Goal: Information Seeking & Learning: Learn about a topic

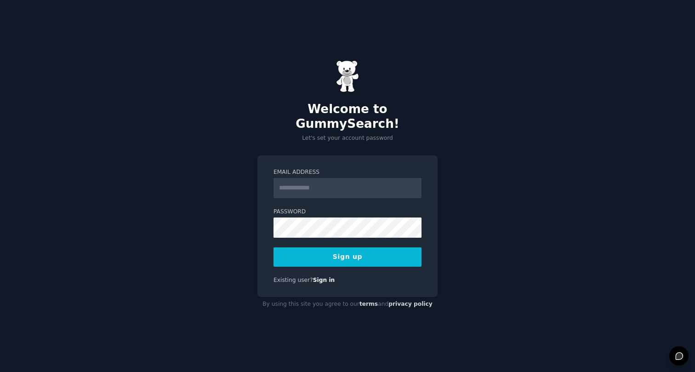
click at [341, 184] on input "Email Address" at bounding box center [347, 188] width 148 height 20
type input "**********"
click at [373, 254] on button "Sign up" at bounding box center [347, 256] width 148 height 19
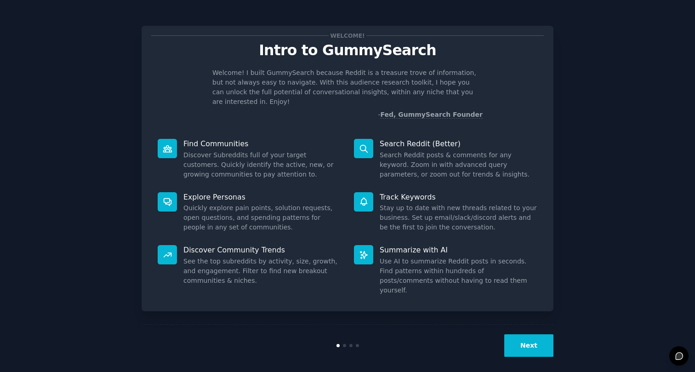
click at [533, 337] on button "Next" at bounding box center [528, 345] width 49 height 23
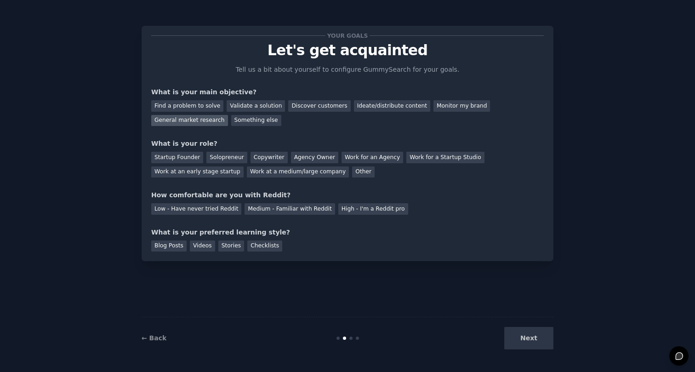
click at [207, 121] on div "General market research" at bounding box center [189, 120] width 77 height 11
click at [202, 103] on div "Find a problem to solve" at bounding box center [187, 105] width 72 height 11
click at [225, 155] on div "Solopreneur" at bounding box center [226, 157] width 40 height 11
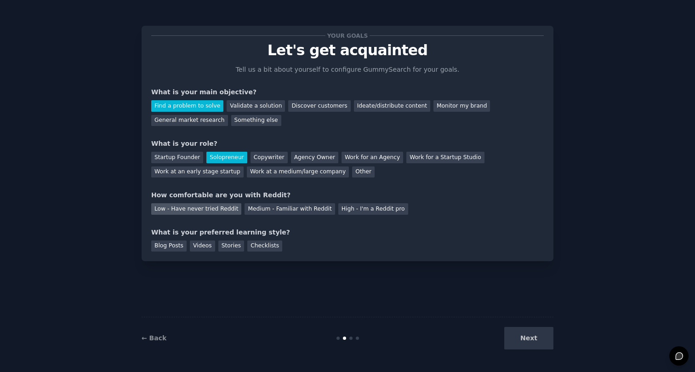
click at [208, 213] on div "Low - Have never tried Reddit" at bounding box center [196, 208] width 90 height 11
click at [172, 248] on div "Blog Posts" at bounding box center [168, 245] width 35 height 11
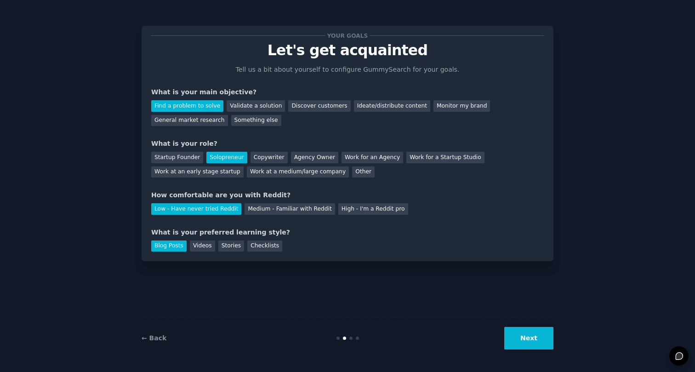
click at [511, 336] on button "Next" at bounding box center [528, 338] width 49 height 23
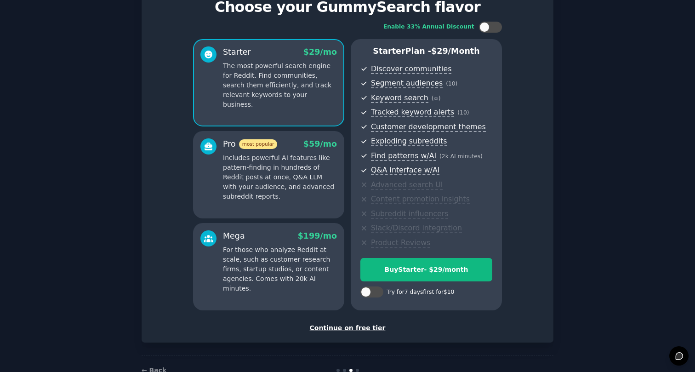
scroll to position [69, 0]
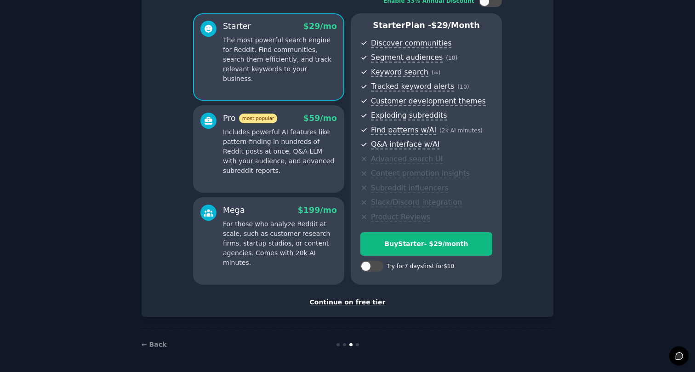
click at [343, 300] on div "Continue on free tier" at bounding box center [347, 302] width 393 height 10
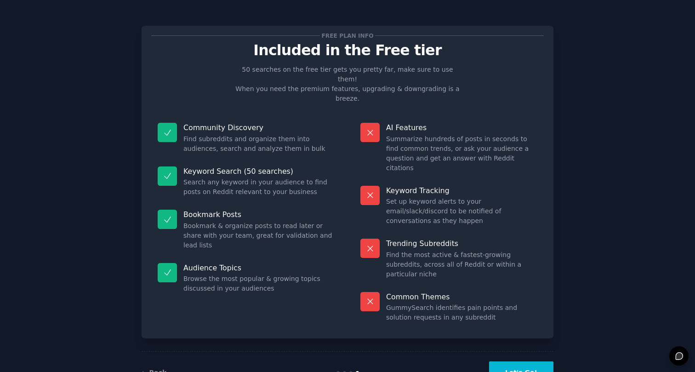
click at [516, 361] on button "Let's Go!" at bounding box center [521, 372] width 64 height 23
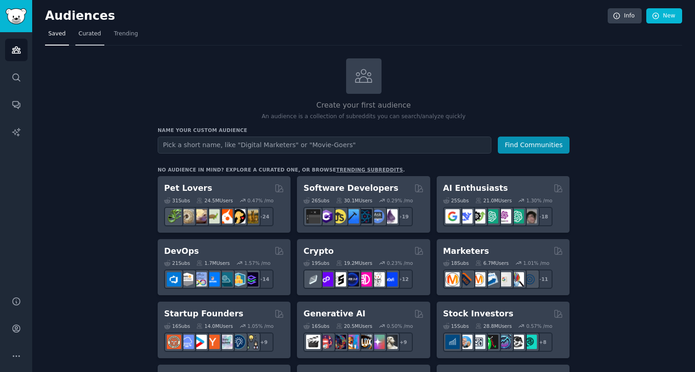
click at [82, 35] on span "Curated" at bounding box center [90, 34] width 23 height 8
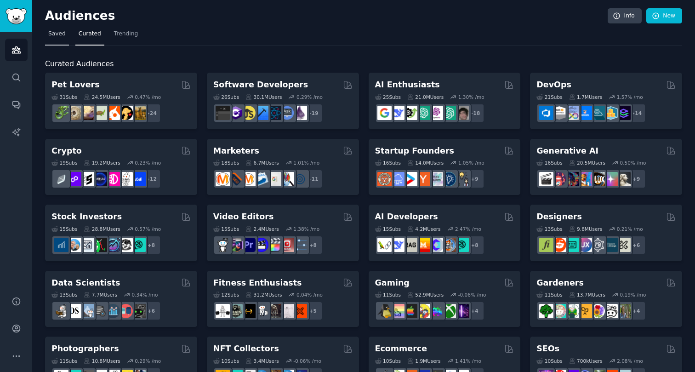
click at [55, 36] on span "Saved" at bounding box center [56, 34] width 17 height 8
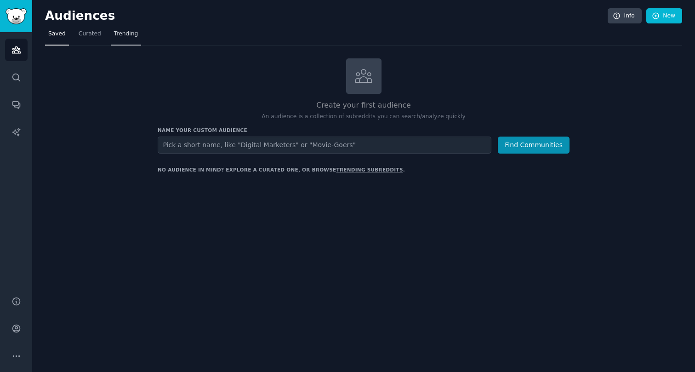
click at [119, 38] on link "Trending" at bounding box center [126, 36] width 30 height 19
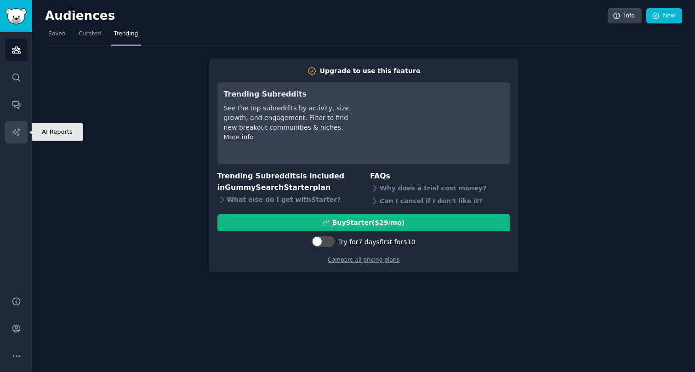
click at [10, 127] on link "AI Reports" at bounding box center [16, 132] width 23 height 23
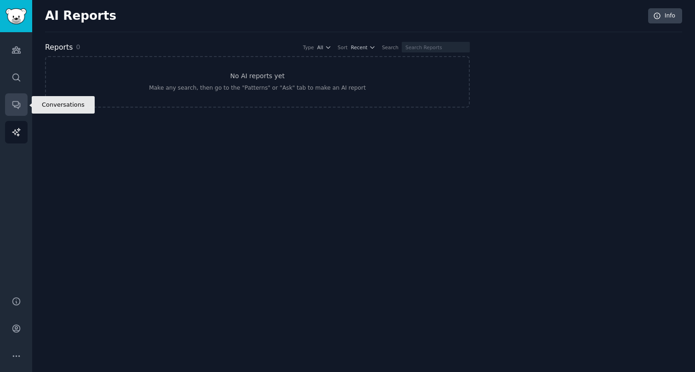
click at [8, 107] on link "Conversations" at bounding box center [16, 104] width 23 height 23
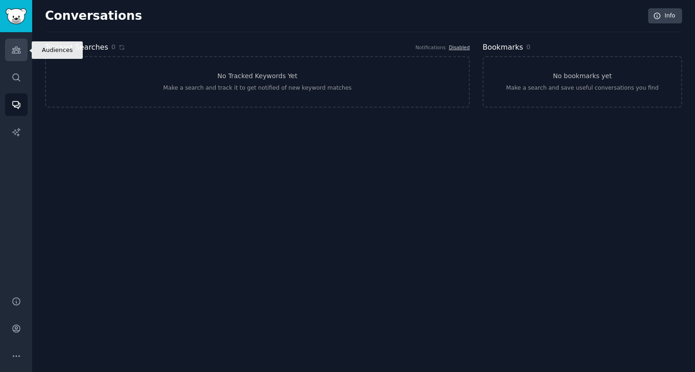
click at [19, 48] on icon "Sidebar" at bounding box center [16, 50] width 8 height 6
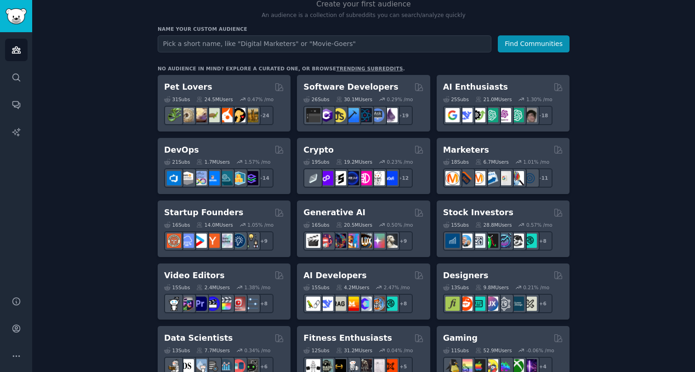
scroll to position [103, 0]
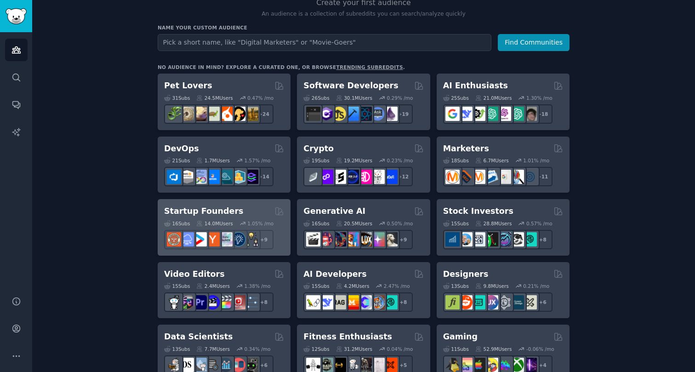
click at [193, 209] on h2 "Startup Founders" at bounding box center [203, 210] width 79 height 11
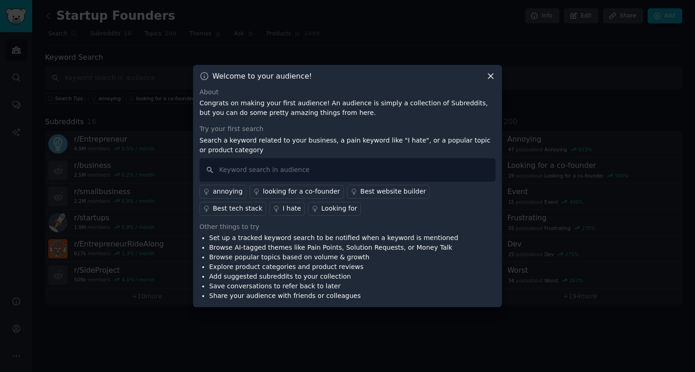
click at [285, 193] on div "looking for a co-founder" at bounding box center [301, 192] width 77 height 10
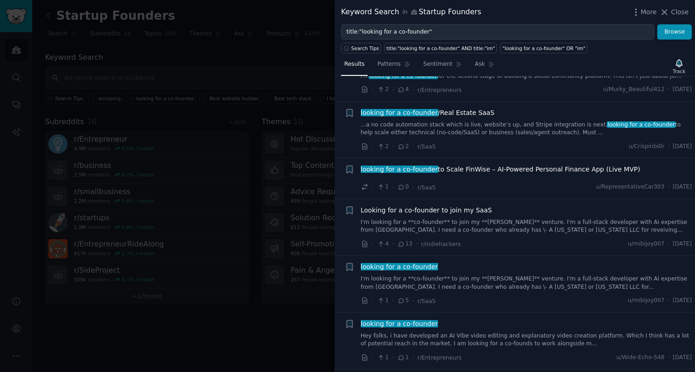
scroll to position [731, 0]
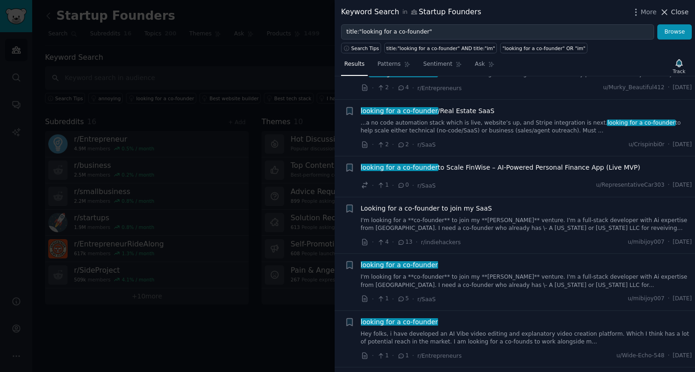
click at [674, 13] on span "Close" at bounding box center [679, 12] width 17 height 10
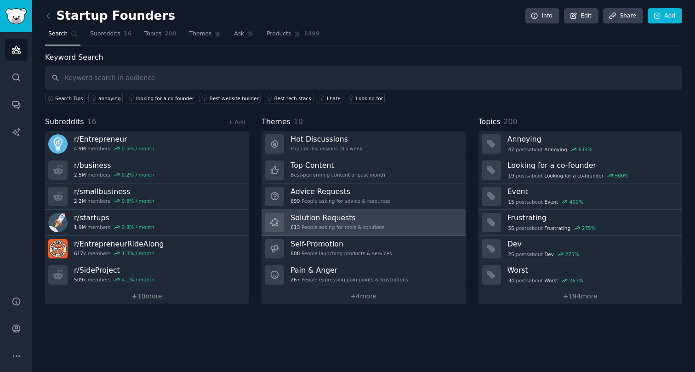
click at [327, 217] on h3 "Solution Requests" at bounding box center [338, 218] width 94 height 10
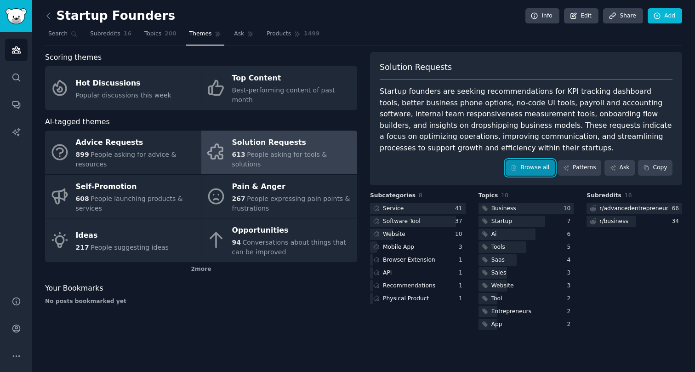
click at [541, 171] on link "Browse all" at bounding box center [530, 168] width 49 height 16
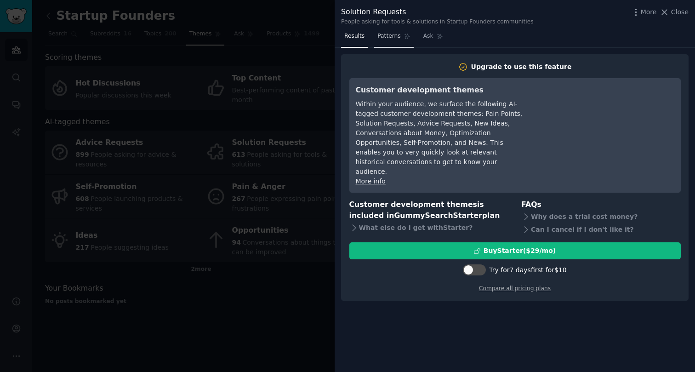
click at [389, 41] on link "Patterns" at bounding box center [393, 38] width 39 height 19
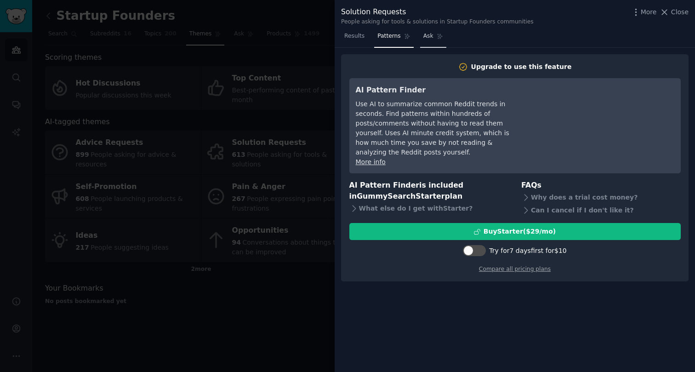
click at [424, 37] on span "Ask" at bounding box center [428, 36] width 10 height 8
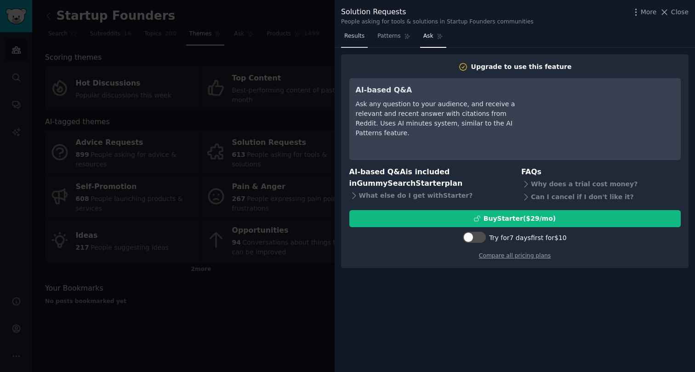
click at [355, 42] on link "Results" at bounding box center [354, 38] width 27 height 19
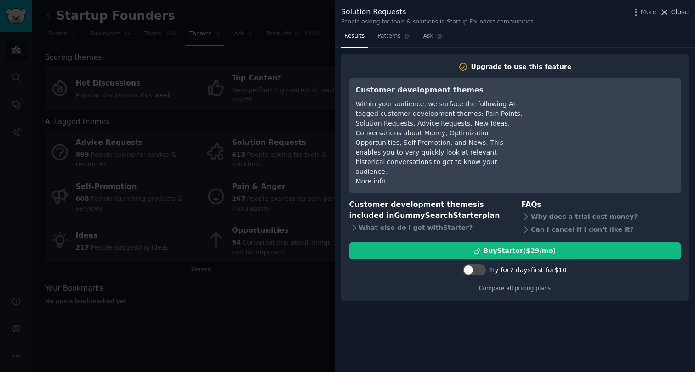
click at [673, 16] on span "Close" at bounding box center [679, 12] width 17 height 10
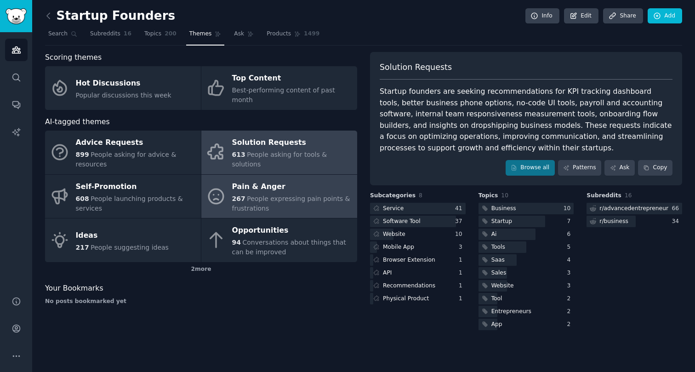
click at [227, 198] on link "Pain & Anger 267 People expressing pain points & frustrations" at bounding box center [279, 197] width 156 height 44
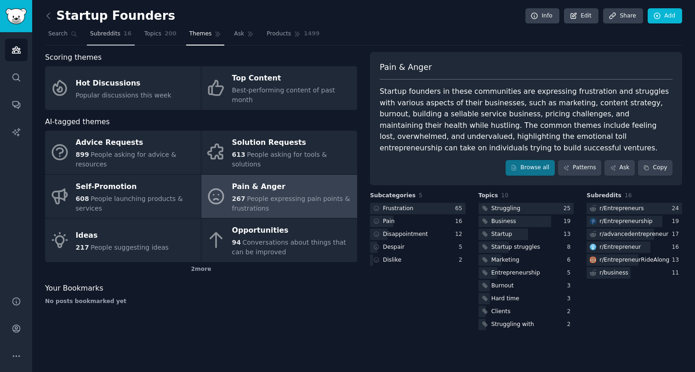
click at [99, 38] on link "Subreddits 16" at bounding box center [111, 36] width 48 height 19
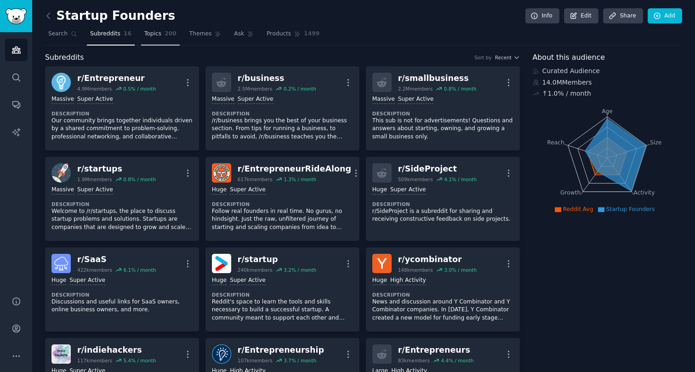
click at [156, 37] on span "Topics" at bounding box center [152, 34] width 17 height 8
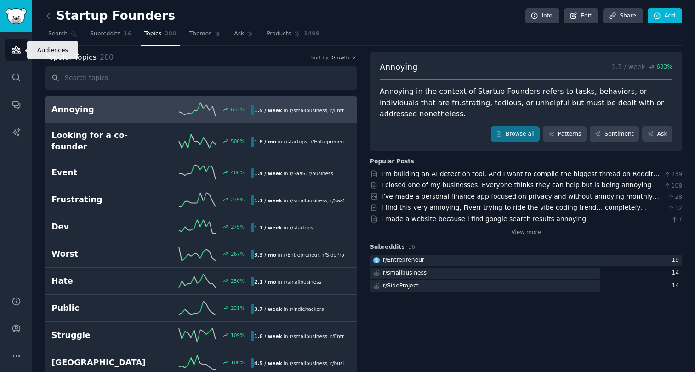
click at [14, 50] on icon "Sidebar" at bounding box center [16, 50] width 10 height 10
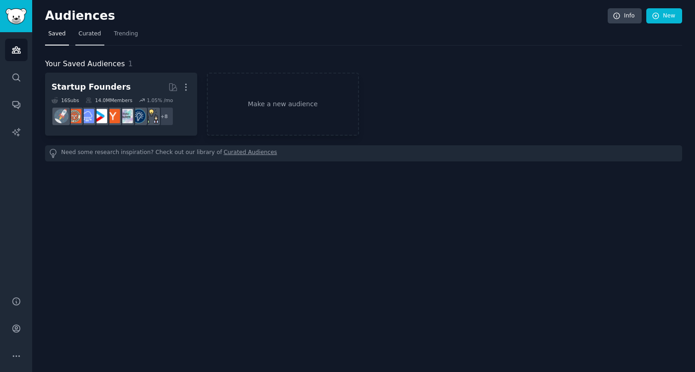
click at [86, 36] on span "Curated" at bounding box center [90, 34] width 23 height 8
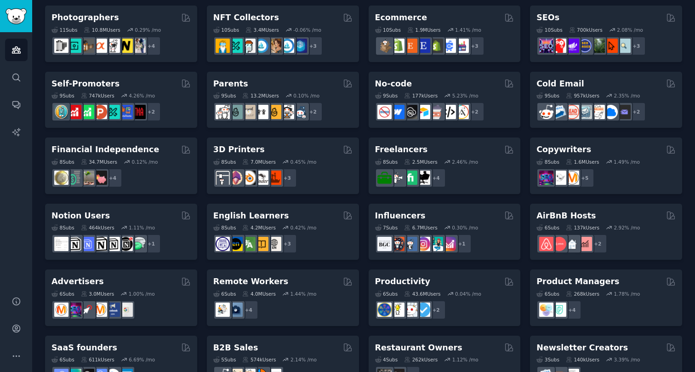
scroll to position [364, 0]
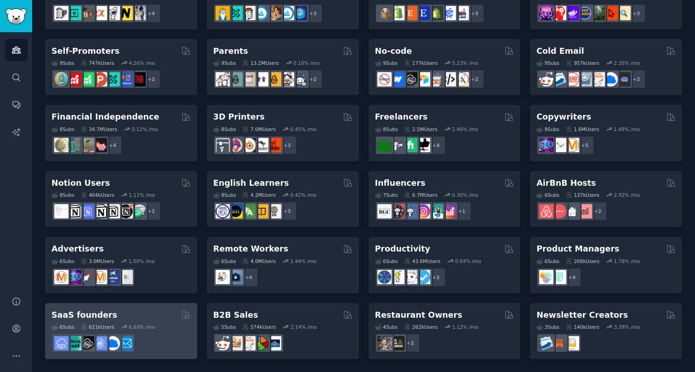
click at [92, 313] on h2 "SaaS founders" at bounding box center [84, 314] width 66 height 11
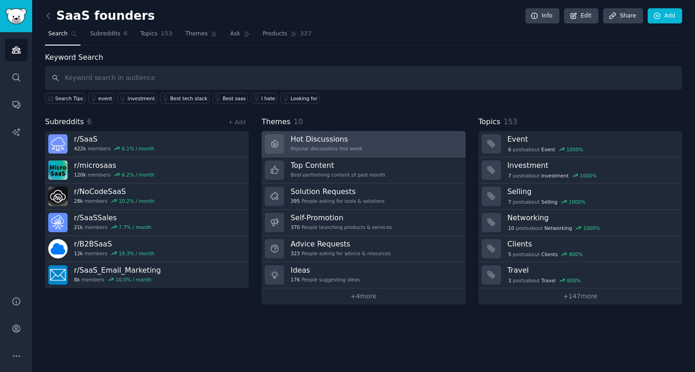
click at [323, 142] on h3 "Hot Discussions" at bounding box center [327, 139] width 72 height 10
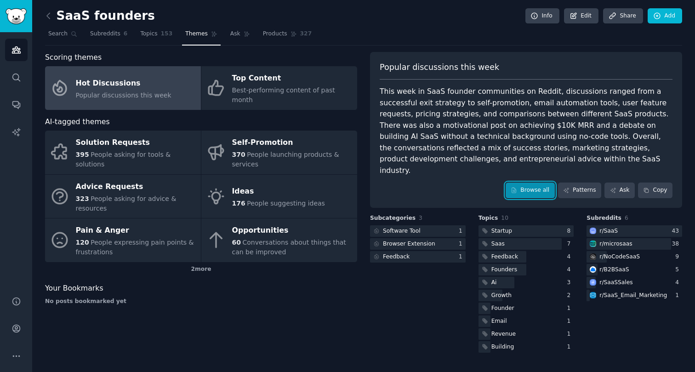
click at [519, 182] on link "Browse all" at bounding box center [530, 190] width 49 height 16
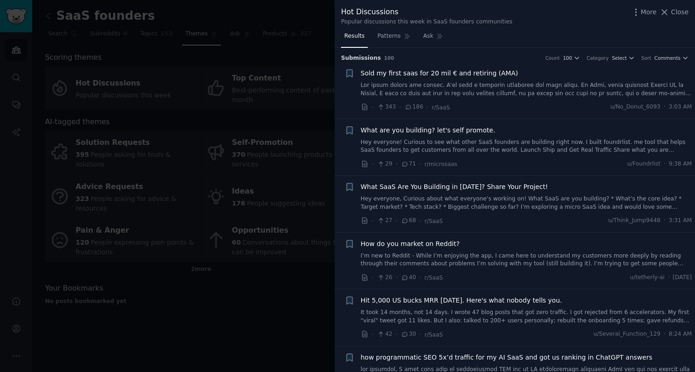
click at [466, 72] on span "Sold my first saas for 20 mil € and retiring (AMA)" at bounding box center [440, 73] width 158 height 10
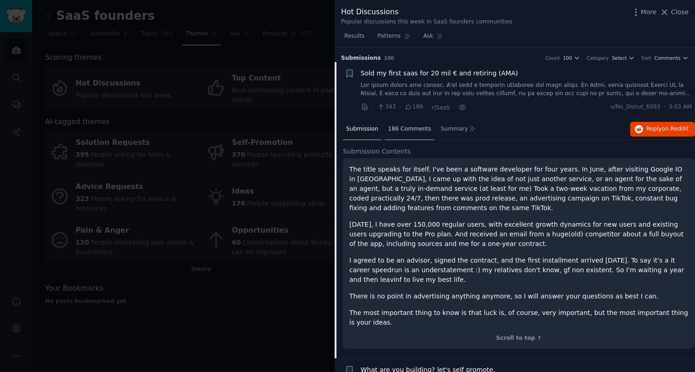
click at [407, 127] on span "186 Comments" at bounding box center [409, 129] width 43 height 8
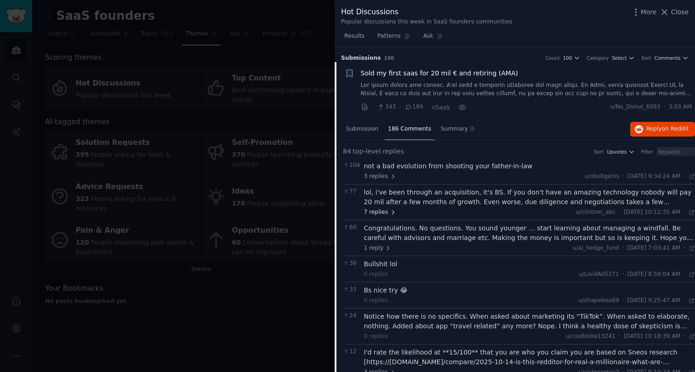
click at [381, 214] on span "7 replies" at bounding box center [380, 212] width 32 height 8
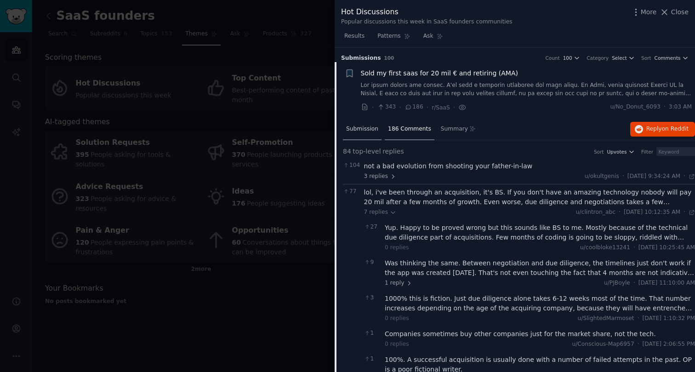
click at [361, 127] on span "Submission" at bounding box center [362, 129] width 32 height 8
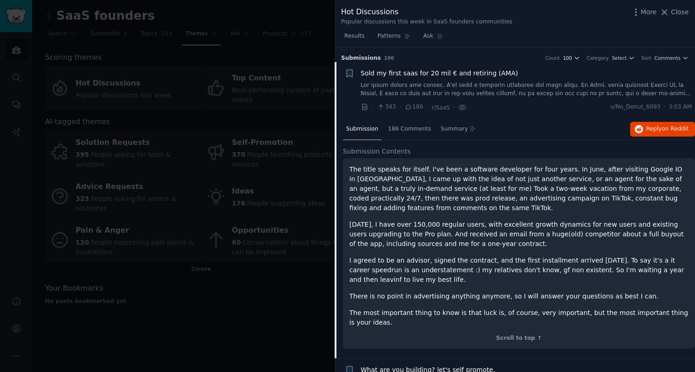
click at [573, 57] on button "100" at bounding box center [571, 58] width 17 height 6
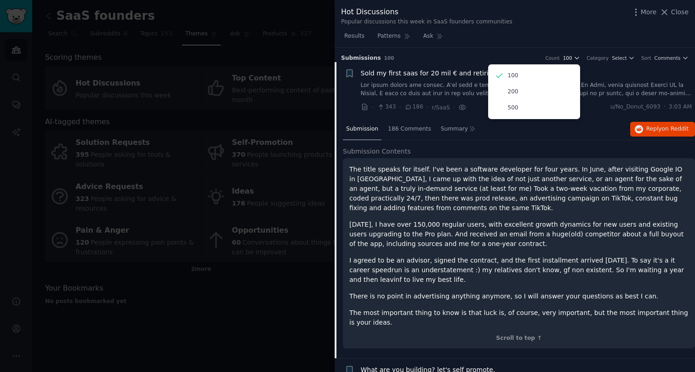
click at [573, 57] on button "100" at bounding box center [571, 58] width 17 height 6
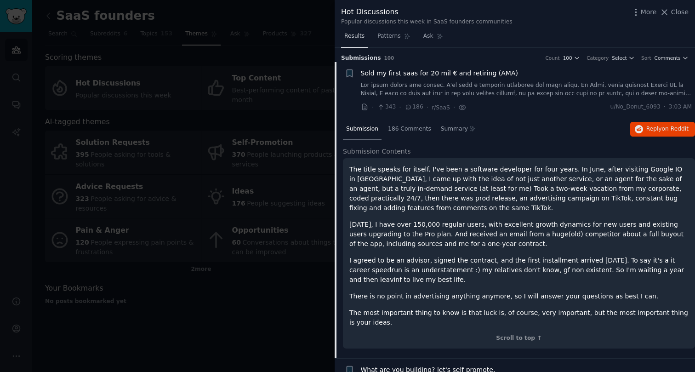
click at [353, 35] on span "Results" at bounding box center [354, 36] width 20 height 8
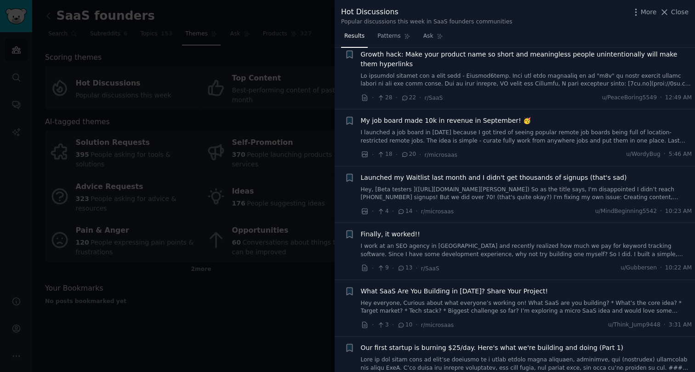
scroll to position [418, 0]
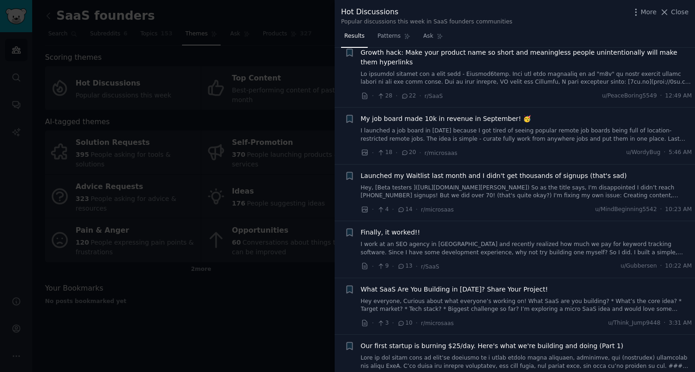
click at [436, 179] on span "Launched my Waitlist last month and I didn't get thousands of signups (that's s…" at bounding box center [494, 176] width 266 height 10
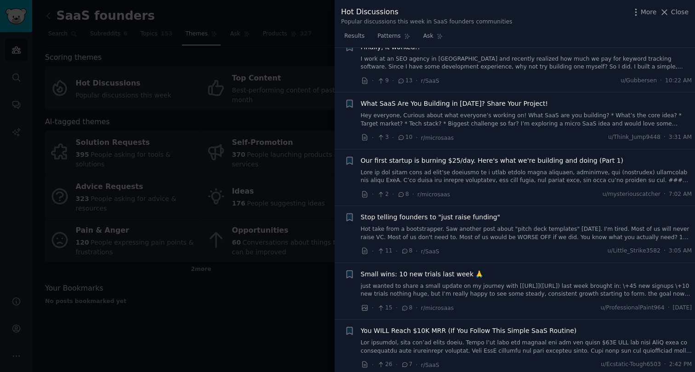
scroll to position [1012, 0]
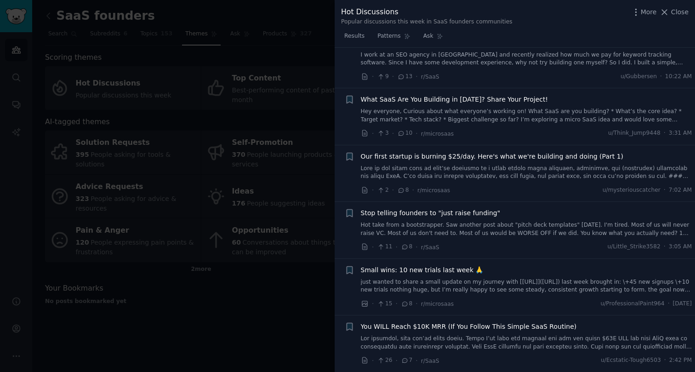
click at [291, 280] on div at bounding box center [347, 186] width 695 height 372
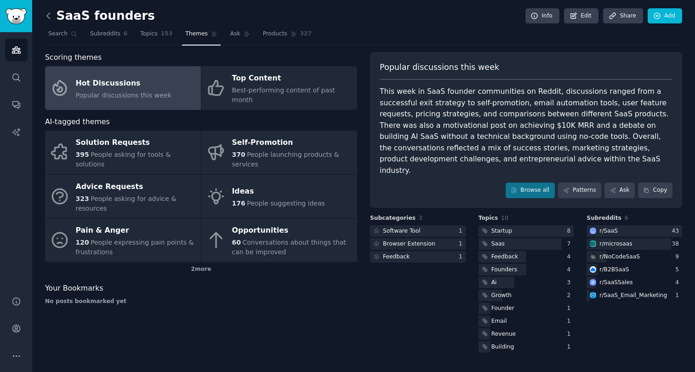
click at [49, 18] on icon at bounding box center [48, 16] width 3 height 6
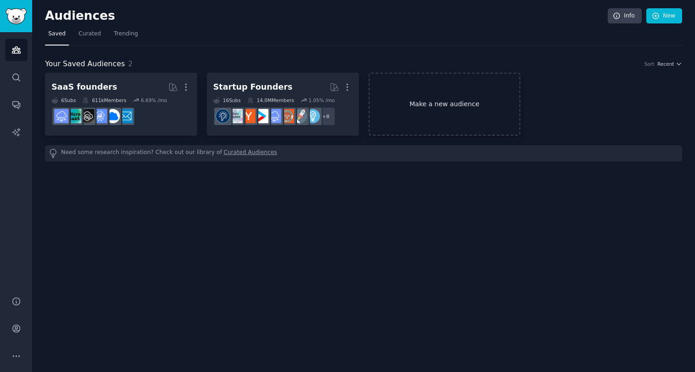
click at [441, 102] on link "Make a new audience" at bounding box center [445, 104] width 152 height 63
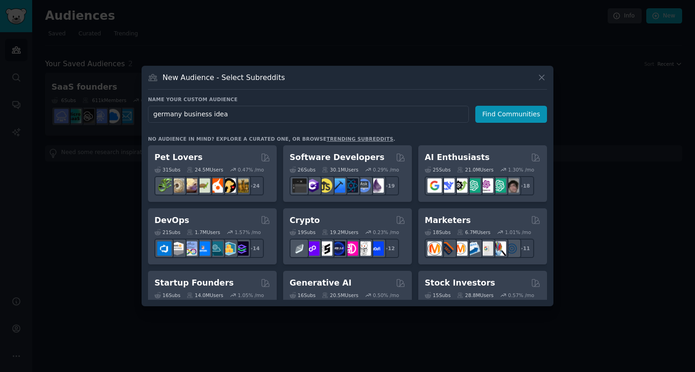
type input "germany business ideas"
click button "Find Communities" at bounding box center [511, 114] width 72 height 17
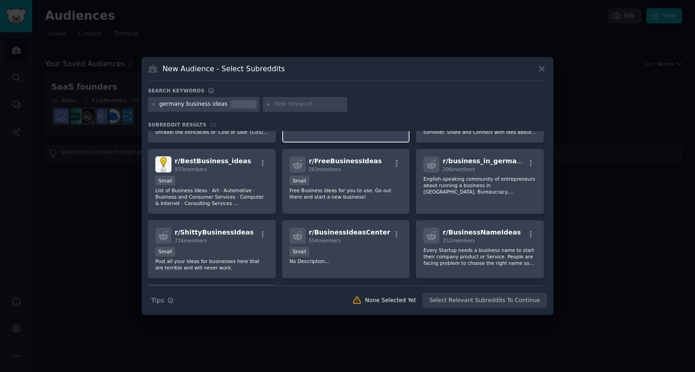
scroll to position [56, 0]
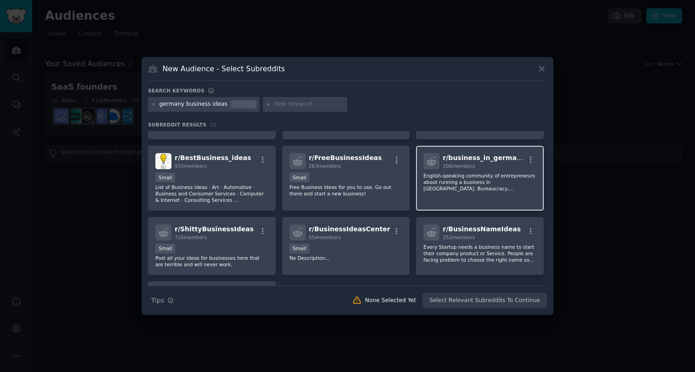
click at [449, 169] on div "206 members" at bounding box center [484, 166] width 82 height 6
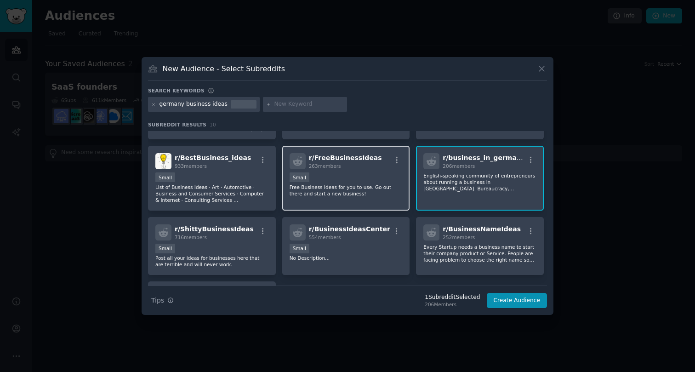
click at [351, 194] on p "Free Business Ideas for you to use. Go out there and start a new business!" at bounding box center [346, 190] width 113 height 13
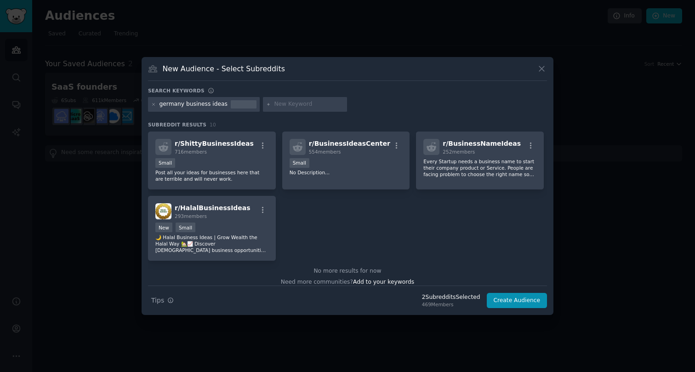
scroll to position [149, 0]
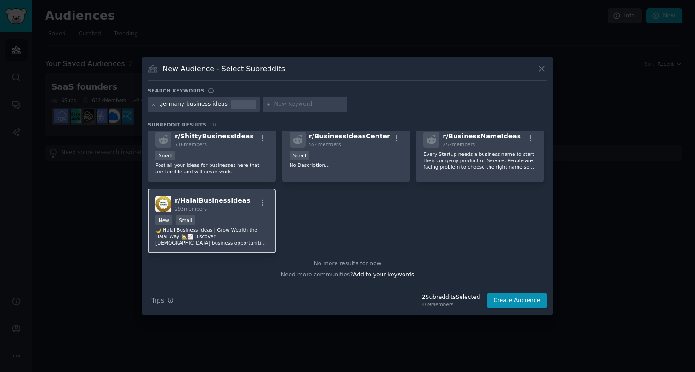
click at [227, 216] on div "New Small" at bounding box center [211, 220] width 113 height 11
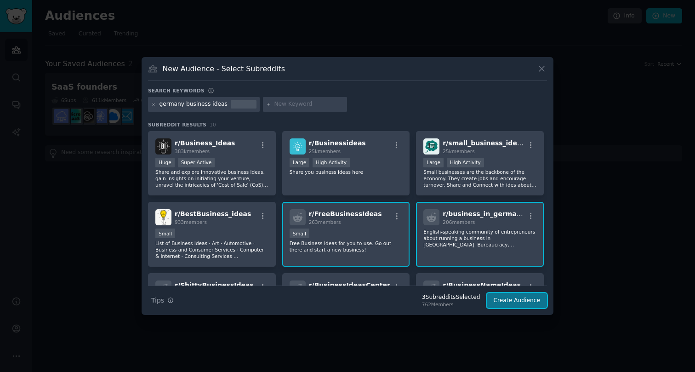
click at [507, 303] on button "Create Audience" at bounding box center [517, 301] width 61 height 16
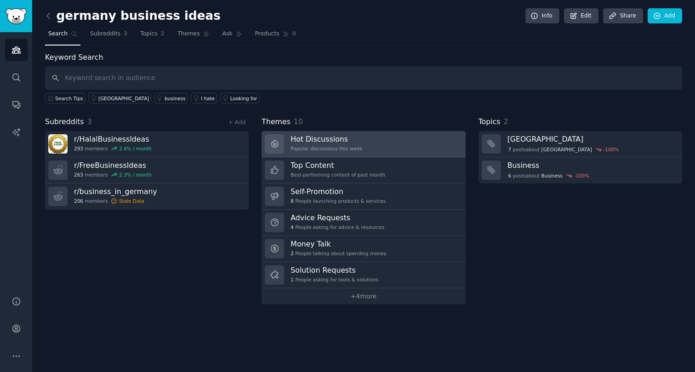
click at [306, 141] on h3 "Hot Discussions" at bounding box center [327, 139] width 72 height 10
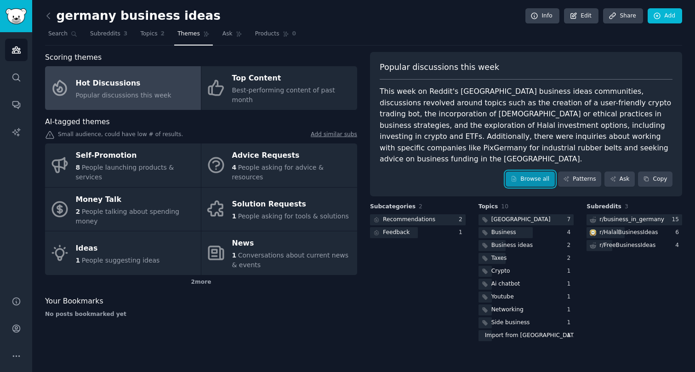
click at [544, 171] on link "Browse all" at bounding box center [530, 179] width 49 height 16
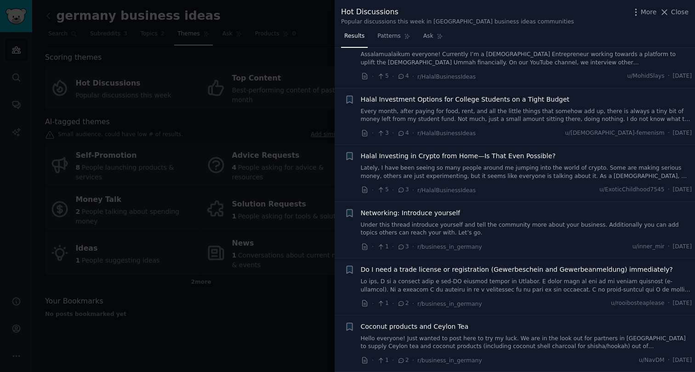
scroll to position [132, 0]
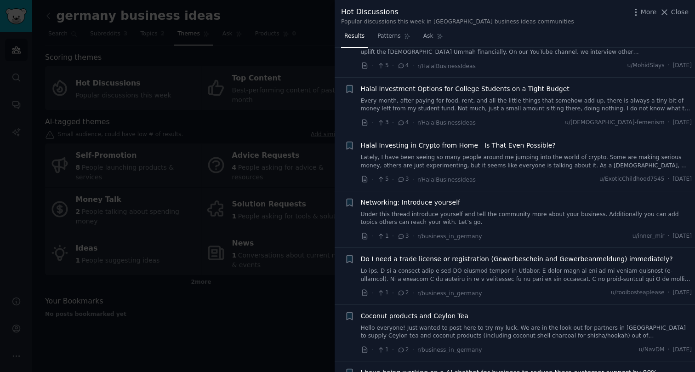
click at [255, 279] on div at bounding box center [347, 186] width 695 height 372
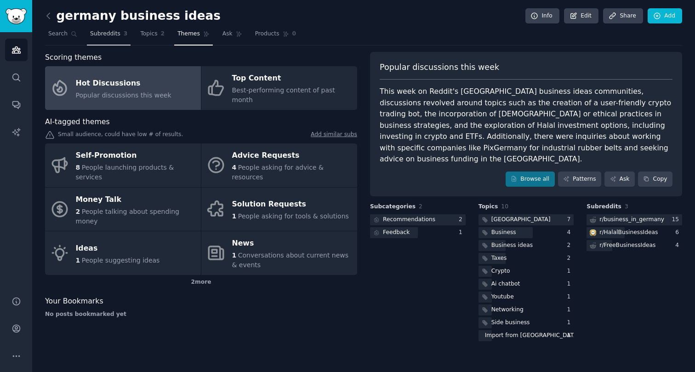
click at [101, 35] on span "Subreddits" at bounding box center [105, 34] width 30 height 8
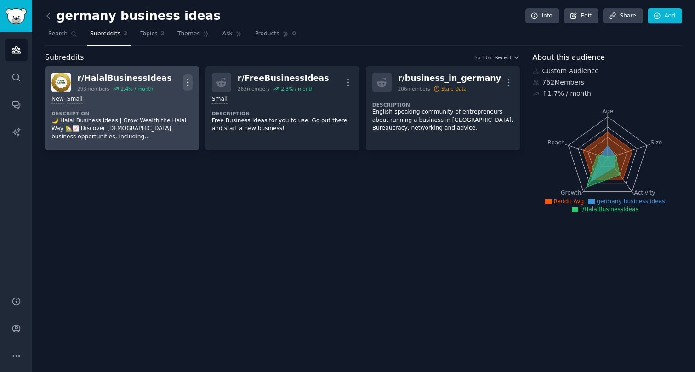
click at [187, 79] on icon "button" at bounding box center [187, 82] width 1 height 6
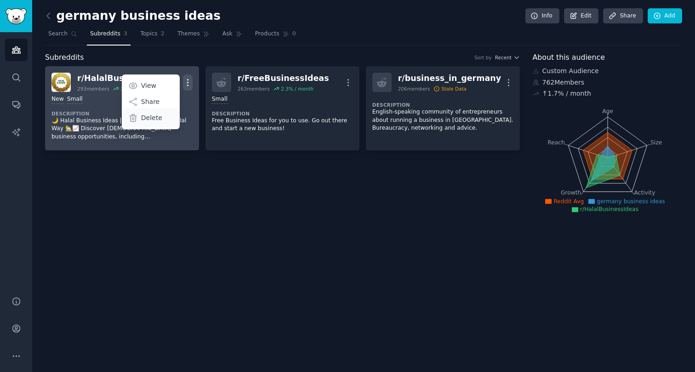
click at [151, 114] on p "Delete" at bounding box center [151, 118] width 21 height 10
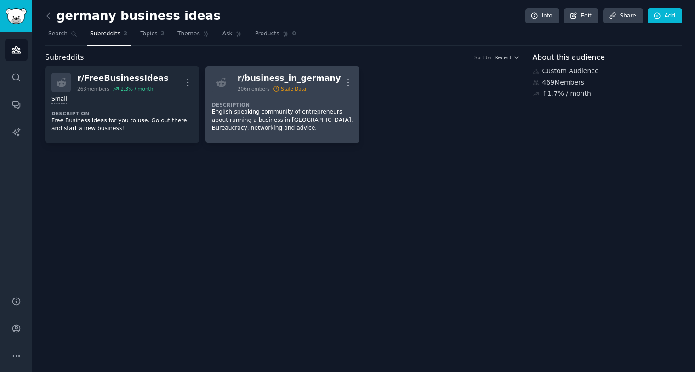
click at [312, 91] on div "206 members Stale Data" at bounding box center [289, 88] width 103 height 6
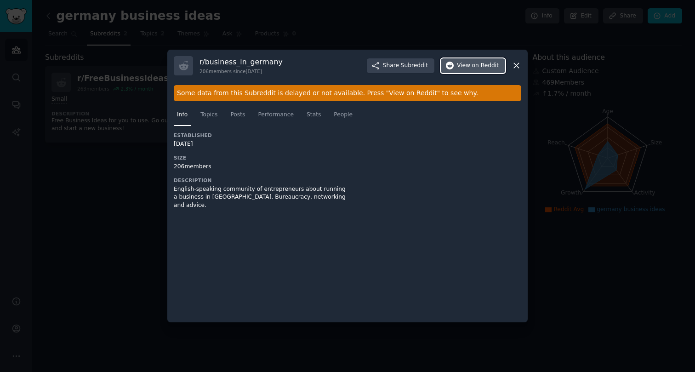
click at [467, 64] on span "View on Reddit" at bounding box center [478, 66] width 42 height 8
click at [517, 63] on icon at bounding box center [517, 66] width 10 height 10
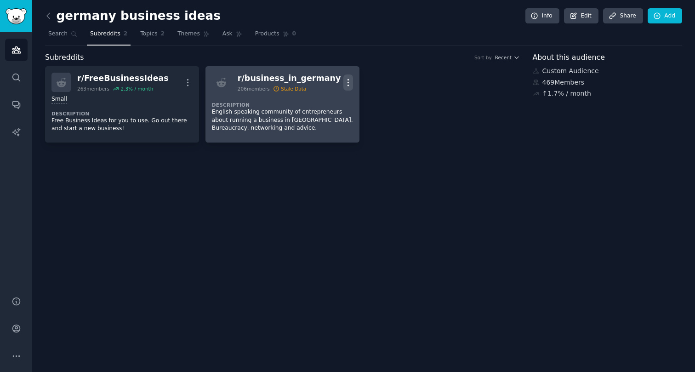
click at [349, 79] on icon "button" at bounding box center [348, 83] width 10 height 10
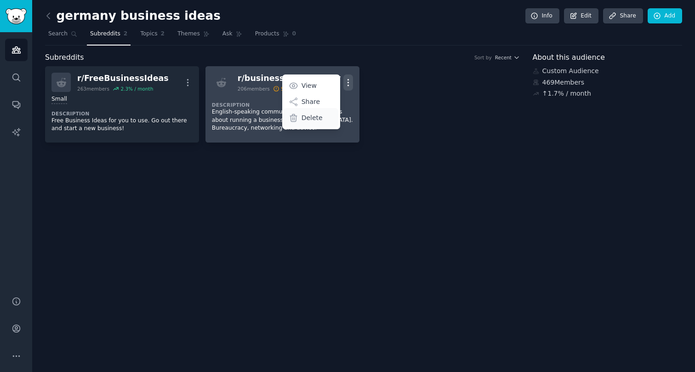
click at [317, 117] on p "Delete" at bounding box center [312, 118] width 21 height 10
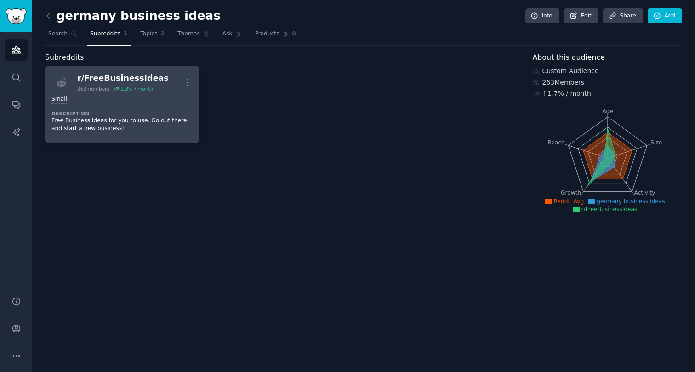
click at [107, 79] on div "r/ FreeBusinessIdeas" at bounding box center [122, 78] width 91 height 11
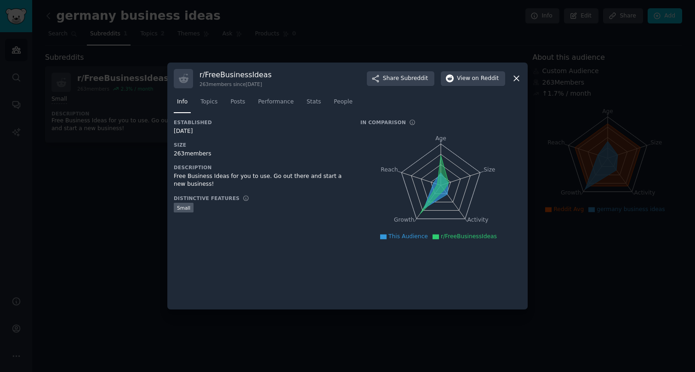
click at [335, 58] on div at bounding box center [347, 186] width 695 height 372
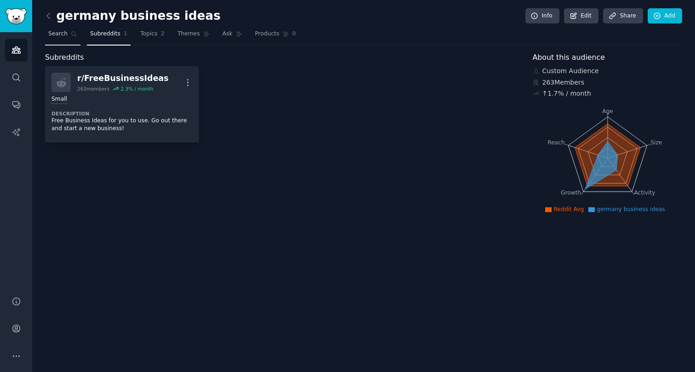
click at [60, 33] on span "Search" at bounding box center [57, 34] width 19 height 8
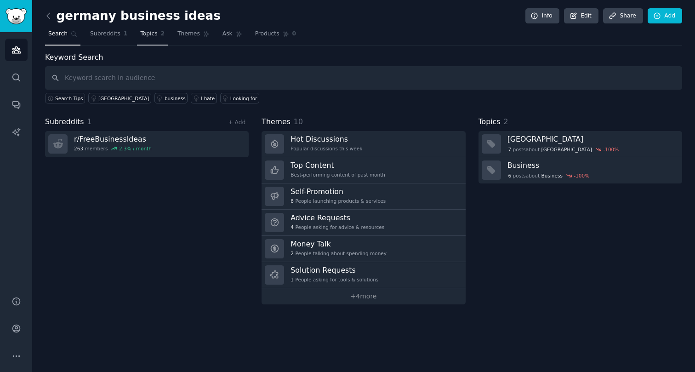
click at [141, 39] on link "Topics 2" at bounding box center [152, 36] width 31 height 19
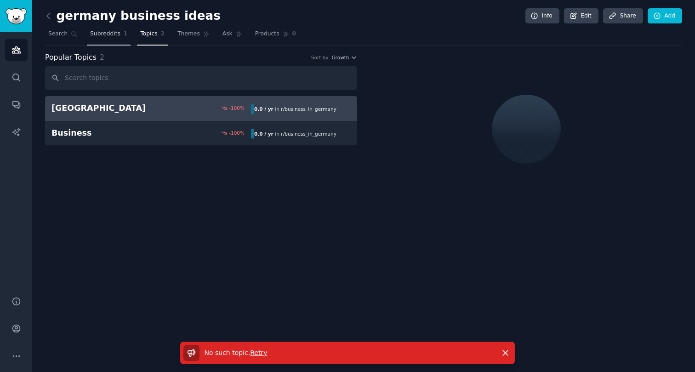
click at [114, 37] on span "Subreddits" at bounding box center [105, 34] width 30 height 8
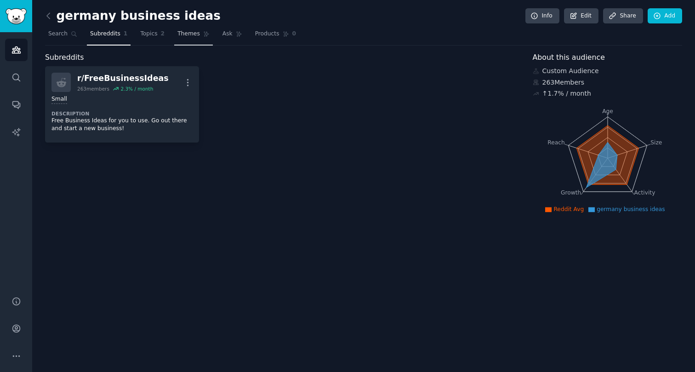
click at [190, 37] on span "Themes" at bounding box center [188, 34] width 23 height 8
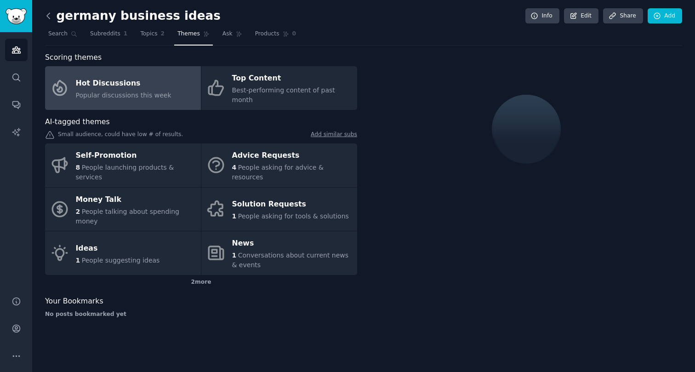
click at [52, 15] on icon at bounding box center [49, 16] width 10 height 10
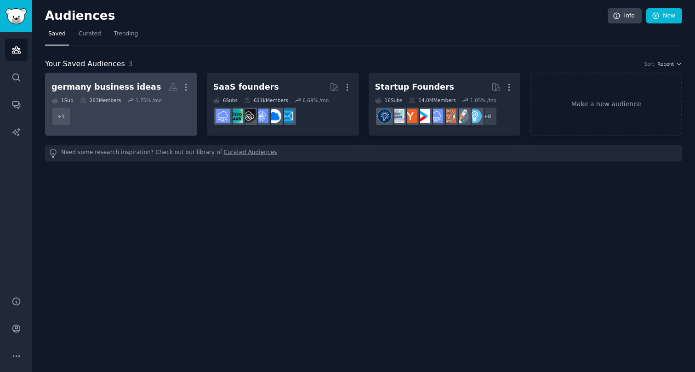
click at [114, 96] on div "germany business ideas More 1 Sub 263 Members 1.75 % /mo + 1" at bounding box center [120, 104] width 139 height 50
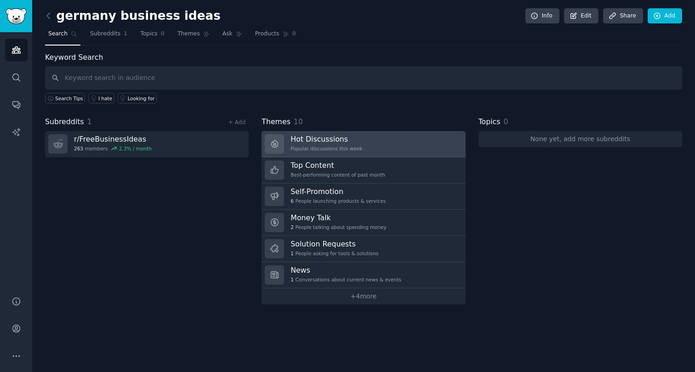
click at [321, 137] on h3 "Hot Discussions" at bounding box center [327, 139] width 72 height 10
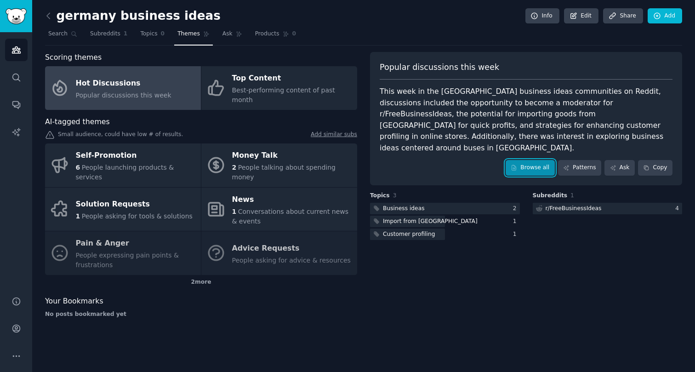
click at [523, 160] on link "Browse all" at bounding box center [530, 168] width 49 height 16
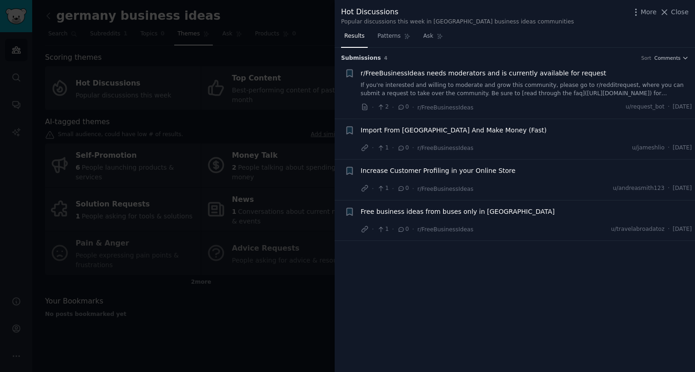
click at [189, 295] on div at bounding box center [347, 186] width 695 height 372
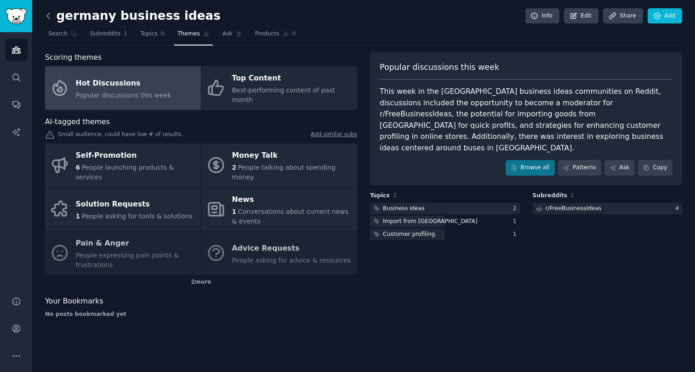
click at [49, 16] on icon at bounding box center [49, 16] width 10 height 10
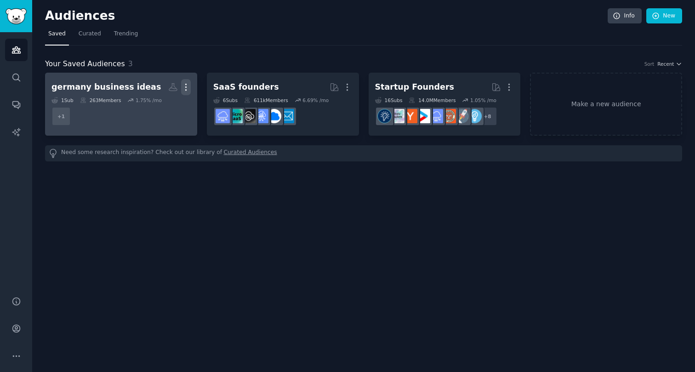
click at [184, 89] on icon "button" at bounding box center [186, 87] width 10 height 10
click at [166, 103] on p "Delete" at bounding box center [160, 107] width 21 height 10
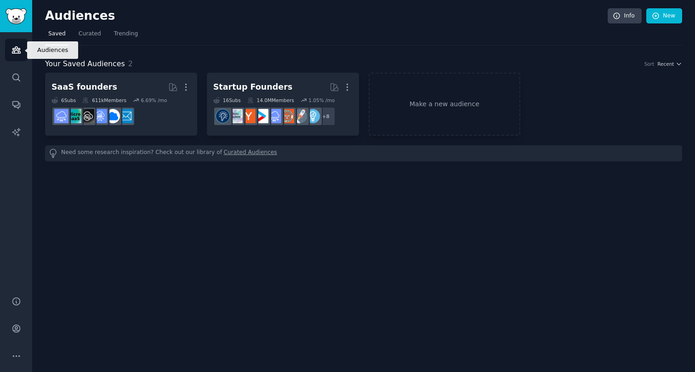
click at [14, 48] on icon "Sidebar" at bounding box center [16, 50] width 8 height 6
